Goal: Task Accomplishment & Management: Use online tool/utility

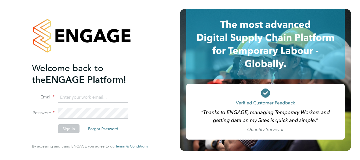
click at [76, 95] on input at bounding box center [93, 97] width 70 height 10
type input "Lee.Kitchin@vistry.co.uk"
drag, startPoint x: 98, startPoint y: 97, endPoint x: 48, endPoint y: 95, distance: 49.8
click at [48, 95] on li "Email Lee.Kitchin@vistry.co.uk" at bounding box center [87, 100] width 110 height 16
click at [64, 93] on input at bounding box center [93, 97] width 70 height 10
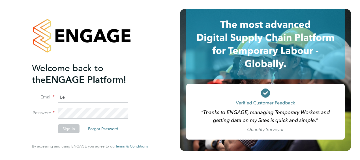
type input "L"
type input "joshua.watts@vistry.co.uk"
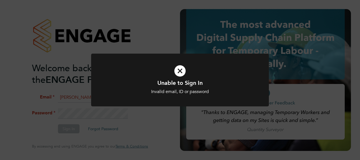
click at [105, 104] on div at bounding box center [180, 80] width 178 height 53
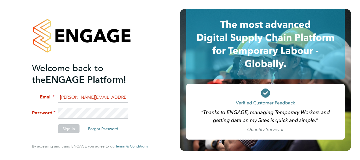
click at [43, 108] on li "Password" at bounding box center [87, 116] width 110 height 16
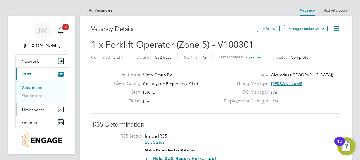
click at [28, 110] on span "Timesheets" at bounding box center [32, 109] width 23 height 5
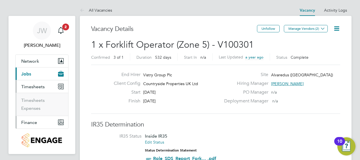
click at [36, 125] on button "Finance" at bounding box center [42, 122] width 53 height 12
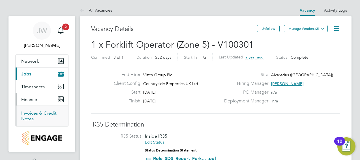
click at [33, 112] on link "Invoices & Credit Notes" at bounding box center [38, 115] width 35 height 11
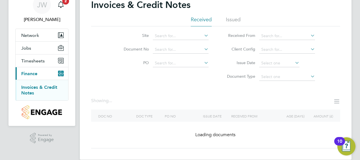
scroll to position [28, 0]
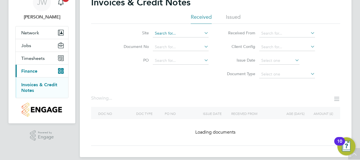
click at [184, 30] on input at bounding box center [181, 33] width 56 height 8
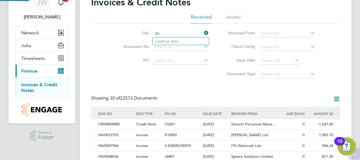
scroll to position [10, 38]
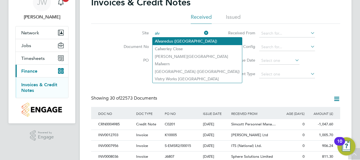
click at [180, 41] on li "Alv aredus (Fairham)" at bounding box center [197, 41] width 89 height 8
type input "Alvaredus ([GEOGRAPHIC_DATA])"
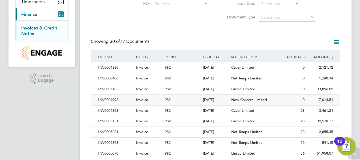
click at [234, 99] on span "Now Careers Limited" at bounding box center [249, 99] width 36 height 5
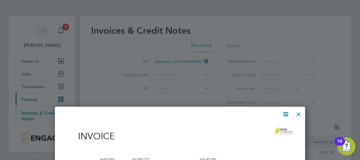
click at [299, 118] on div at bounding box center [299, 113] width 10 height 10
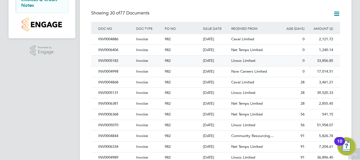
click at [251, 62] on span "Linsco Limited" at bounding box center [243, 60] width 24 height 5
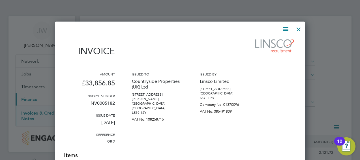
click at [300, 29] on div at bounding box center [299, 28] width 10 height 10
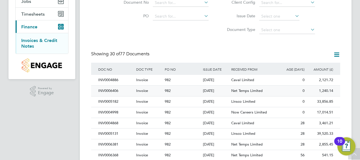
click at [286, 91] on div "0" at bounding box center [291, 90] width 29 height 10
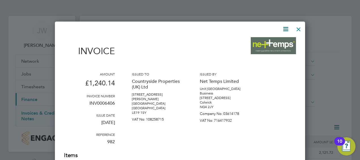
click at [298, 28] on div at bounding box center [299, 28] width 10 height 10
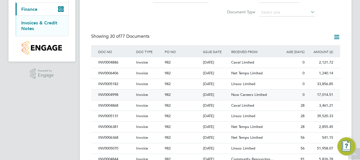
scroll to position [91, 0]
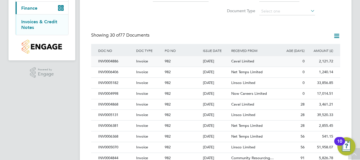
click at [244, 59] on span "Caval Limited" at bounding box center [242, 61] width 23 height 5
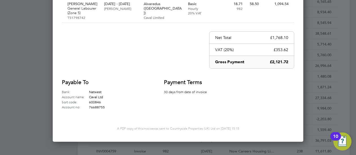
scroll to position [3, 3]
